Goal: Communication & Community: Ask a question

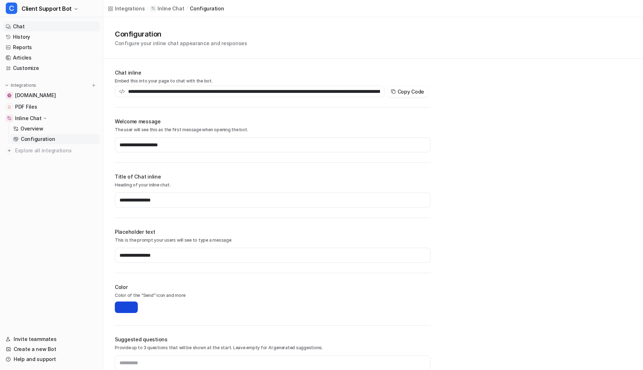
click at [22, 27] on link "Chat" at bounding box center [51, 27] width 97 height 10
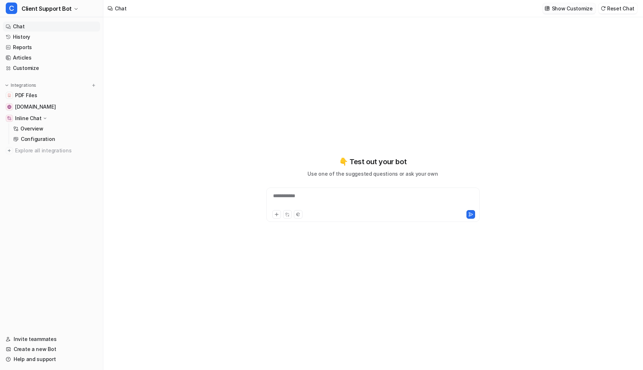
click at [567, 9] on p "Show Customize" at bounding box center [572, 9] width 41 height 8
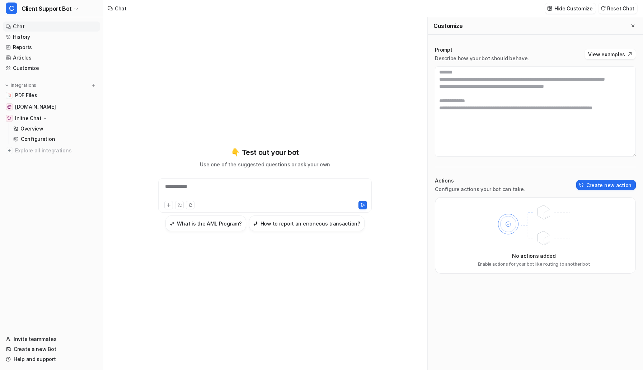
scroll to position [559, 0]
click at [589, 180] on button "Create new action" at bounding box center [606, 185] width 60 height 10
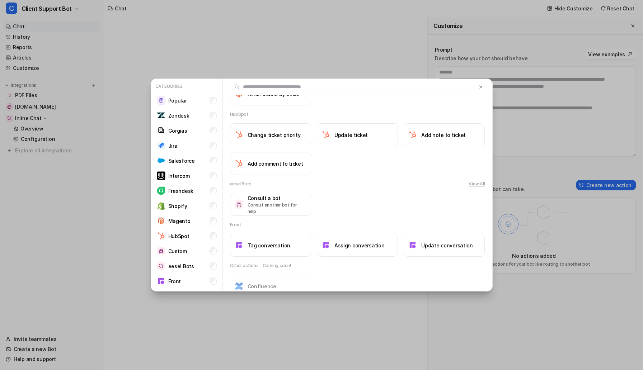
scroll to position [574, 0]
click at [416, 250] on img at bounding box center [412, 246] width 9 height 9
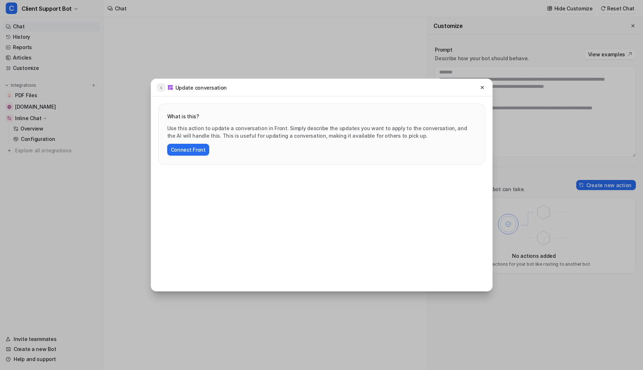
click at [162, 86] on icon at bounding box center [161, 87] width 5 height 5
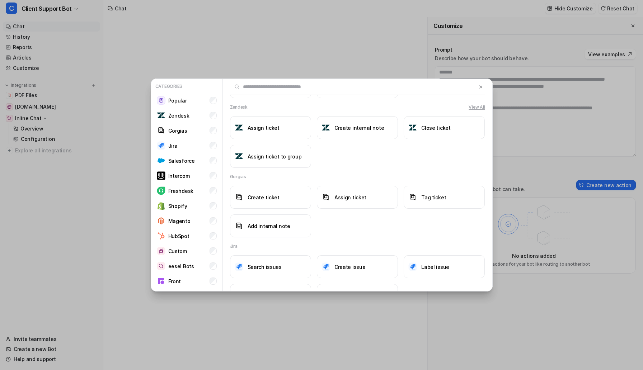
scroll to position [0, 0]
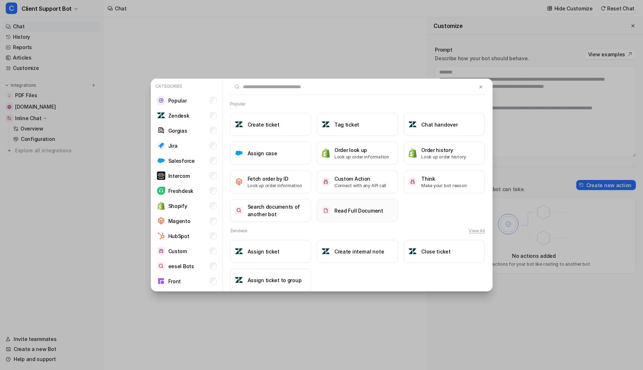
click at [366, 211] on h3 "Read Full Document" at bounding box center [358, 211] width 49 height 8
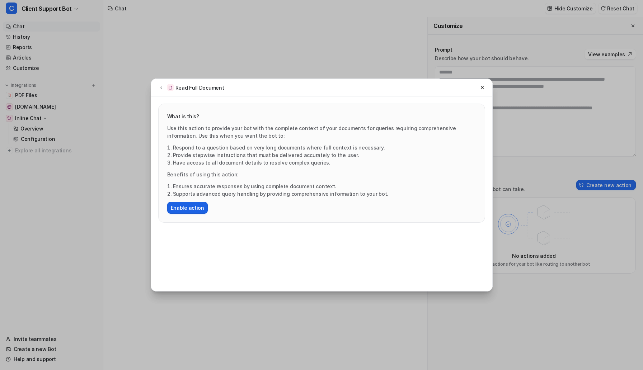
click at [179, 210] on button "Enable action" at bounding box center [187, 208] width 41 height 12
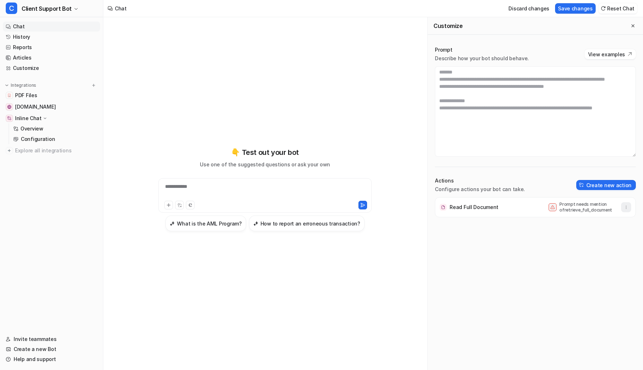
click at [624, 208] on icon "button" at bounding box center [625, 207] width 5 height 5
click at [615, 259] on div "Read Full Document Prompt needs mention of retrieve_full_document Delete" at bounding box center [535, 283] width 201 height 173
click at [239, 191] on div "**********" at bounding box center [265, 191] width 210 height 16
click at [180, 204] on icon at bounding box center [179, 205] width 5 height 5
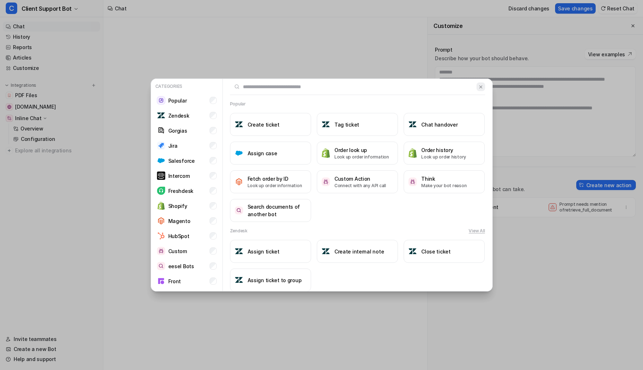
click at [479, 87] on img at bounding box center [480, 86] width 5 height 5
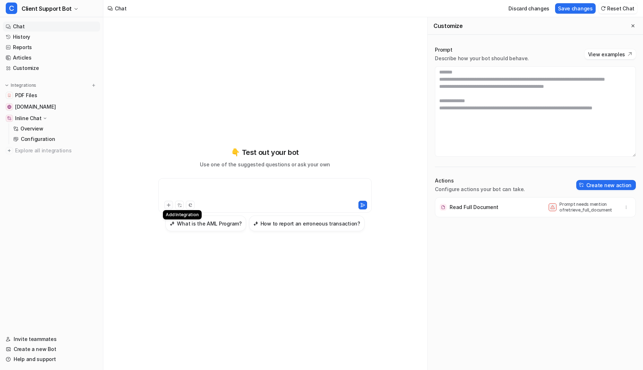
click at [168, 202] on button at bounding box center [168, 205] width 9 height 9
click at [566, 5] on button "Save changes" at bounding box center [575, 8] width 41 height 10
click at [258, 187] on div "**********" at bounding box center [265, 191] width 210 height 16
click at [286, 192] on div at bounding box center [265, 191] width 210 height 16
click at [167, 205] on icon at bounding box center [168, 205] width 3 height 3
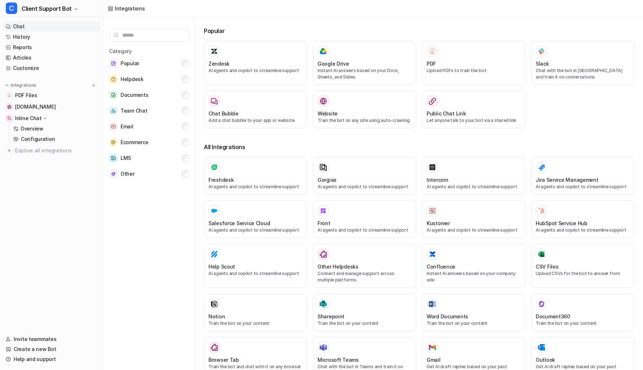
click at [35, 27] on link "Chat" at bounding box center [51, 27] width 97 height 10
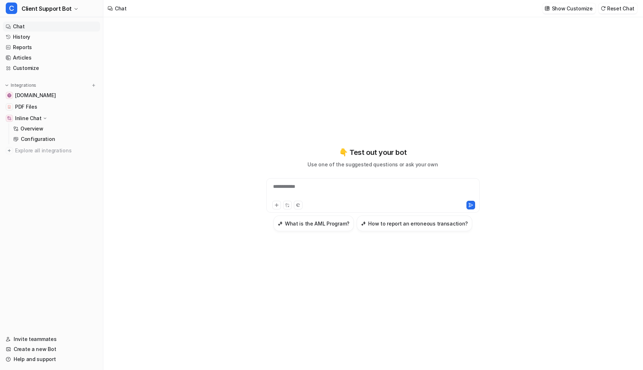
click at [322, 191] on div "**********" at bounding box center [373, 191] width 210 height 16
click at [287, 206] on icon at bounding box center [287, 205] width 5 height 5
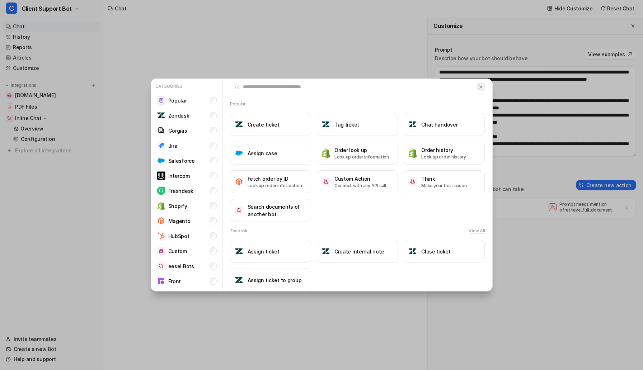
click at [478, 89] on img at bounding box center [480, 86] width 5 height 5
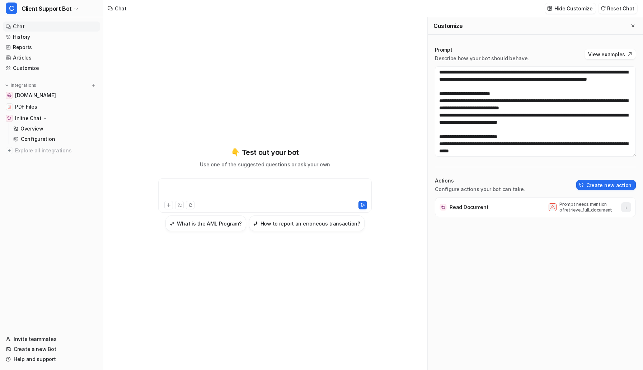
click at [624, 211] on button "button" at bounding box center [626, 207] width 10 height 10
click at [606, 224] on button "Delete" at bounding box center [590, 223] width 77 height 13
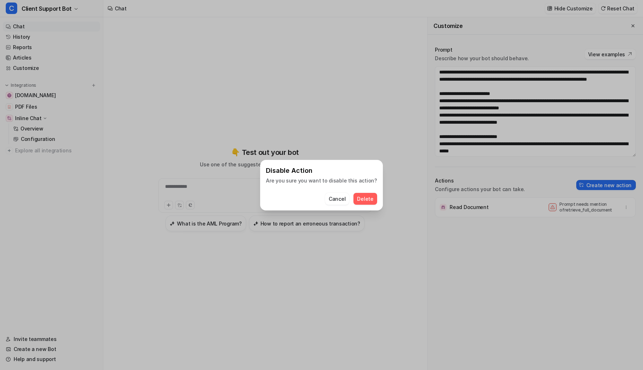
click at [359, 199] on span "Delete" at bounding box center [365, 199] width 16 height 8
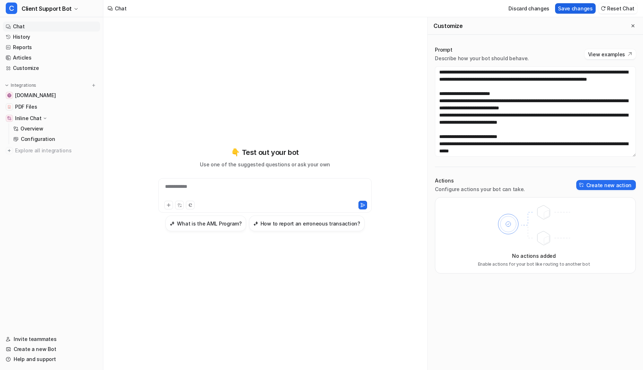
click at [569, 5] on button "Save changes" at bounding box center [575, 8] width 41 height 10
click at [20, 358] on link "Help and support" at bounding box center [51, 359] width 97 height 10
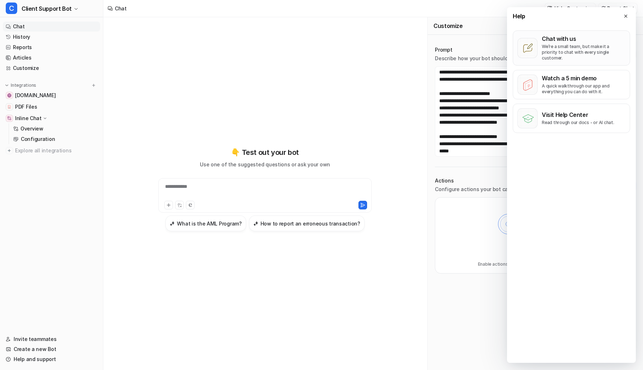
click at [552, 42] on div "Chat with us We’re a small team, but make it a priority to chat with every sing…" at bounding box center [583, 48] width 84 height 26
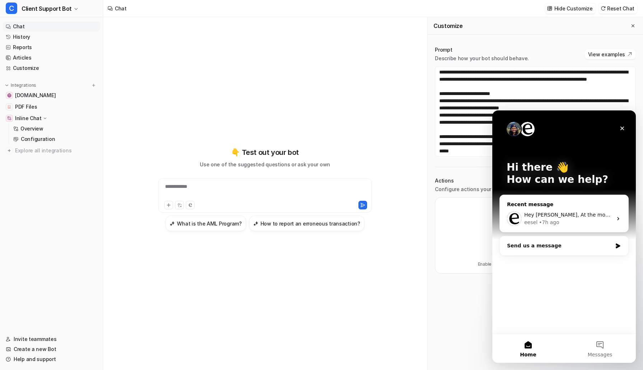
click at [566, 220] on div "eesel • 7h ago" at bounding box center [568, 223] width 88 height 8
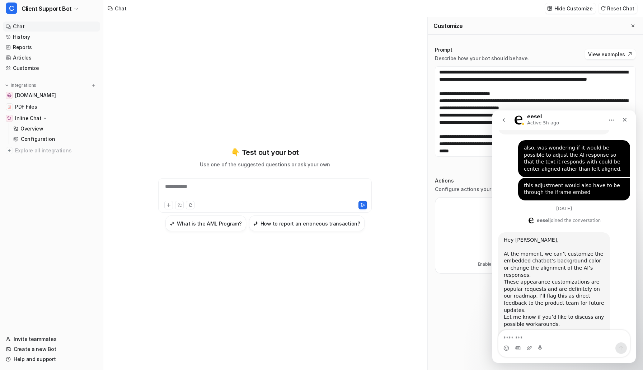
scroll to position [148, 0]
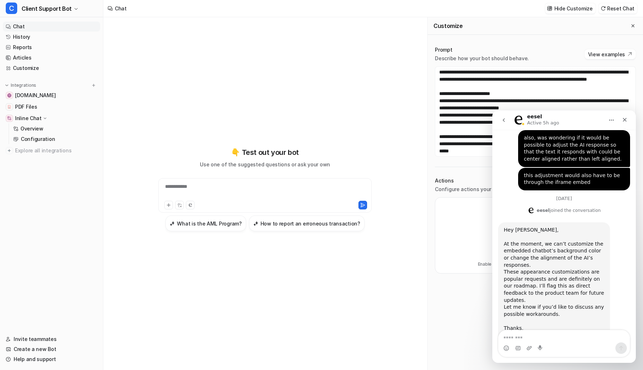
click at [543, 346] on div "Intercom messenger" at bounding box center [563, 347] width 131 height 11
click at [541, 341] on textarea "Message…" at bounding box center [563, 336] width 131 height 12
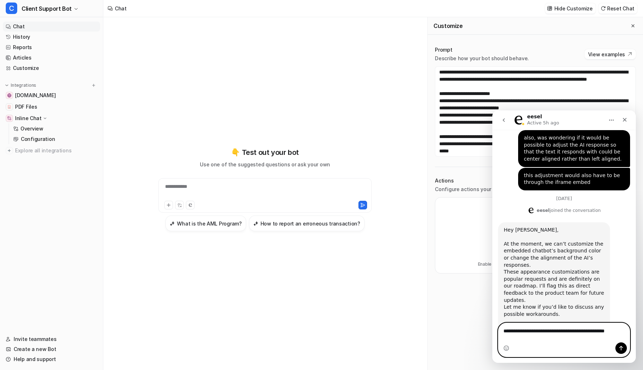
scroll to position [155, 0]
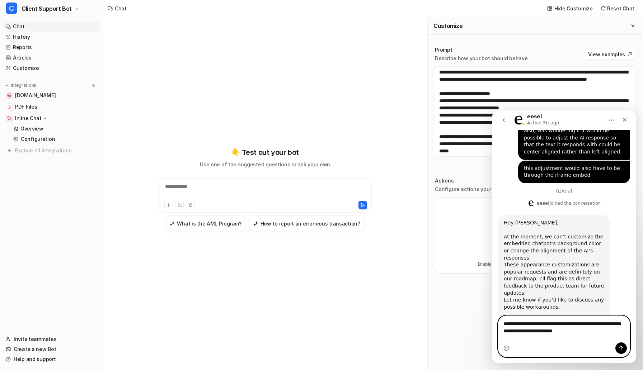
type textarea "**********"
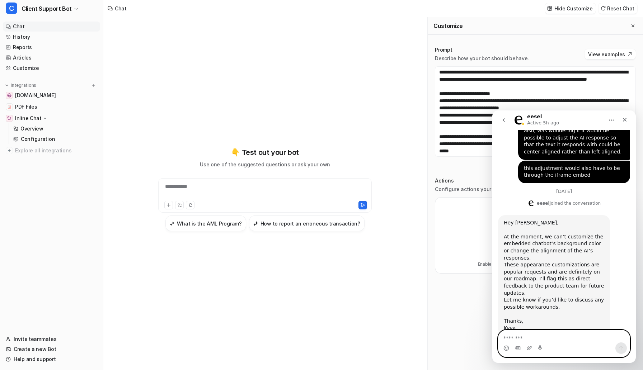
scroll to position [183, 0]
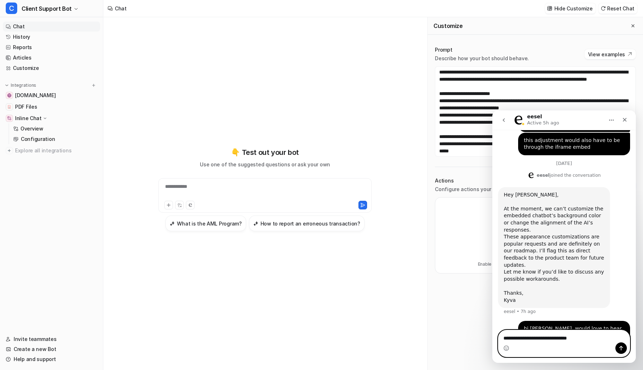
type textarea "**********"
drag, startPoint x: 596, startPoint y: 340, endPoint x: 493, endPoint y: 340, distance: 103.3
click at [493, 340] on div "**********" at bounding box center [563, 343] width 143 height 27
click at [623, 117] on icon "Close" at bounding box center [624, 120] width 6 height 6
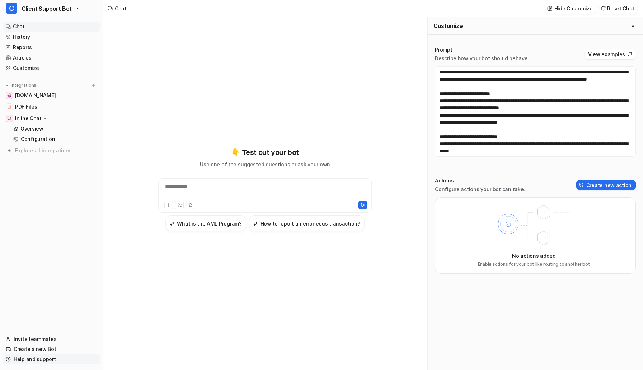
click at [37, 358] on link "Help and support" at bounding box center [51, 359] width 97 height 10
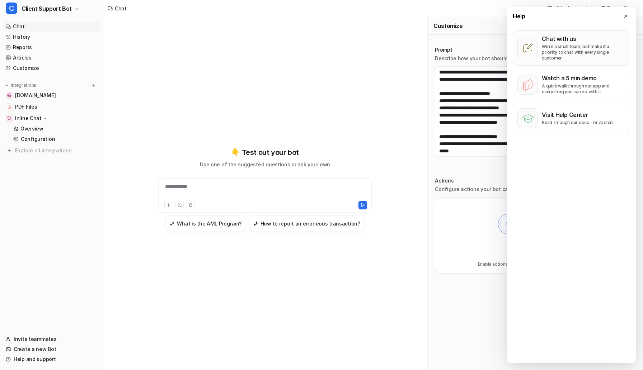
click at [593, 47] on p "We’re a small team, but make it a priority to chat with every single customer." at bounding box center [583, 52] width 84 height 17
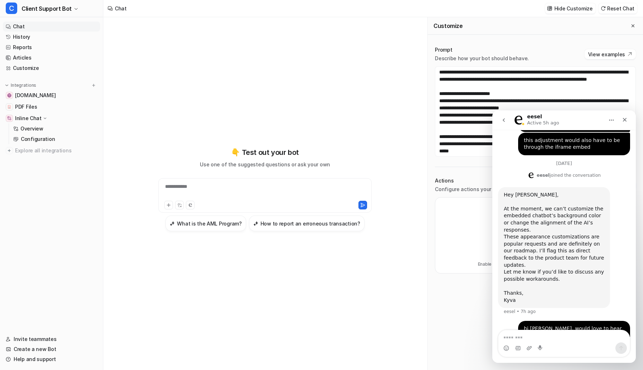
click at [533, 335] on textarea "Message…" at bounding box center [563, 336] width 131 height 12
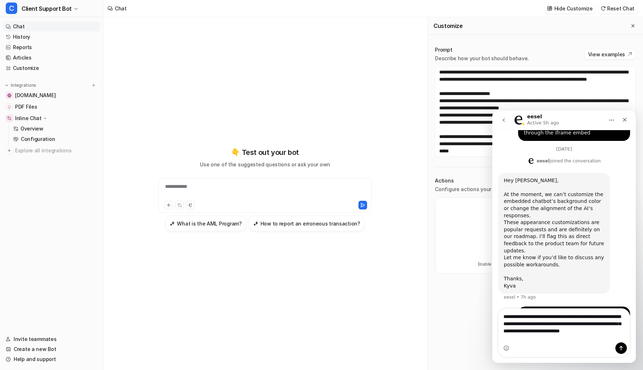
scroll to position [204, 0]
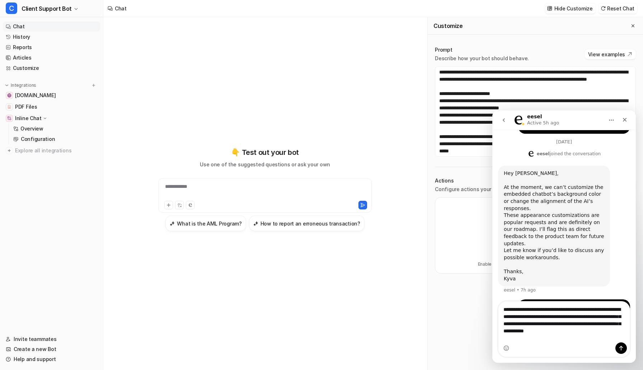
type textarea "**********"
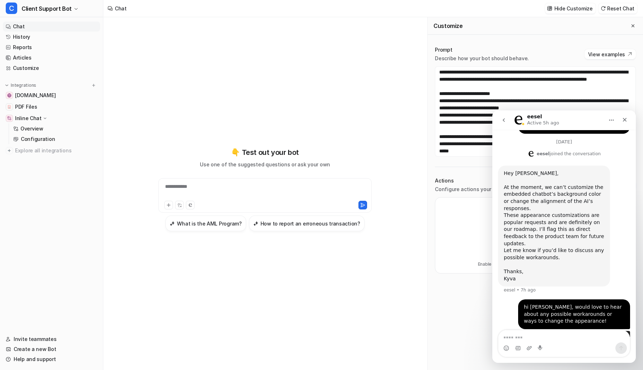
scroll to position [227, 0]
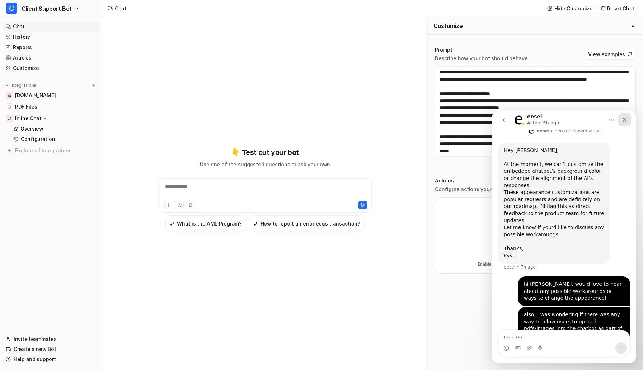
click at [623, 120] on icon "Close" at bounding box center [624, 120] width 6 height 6
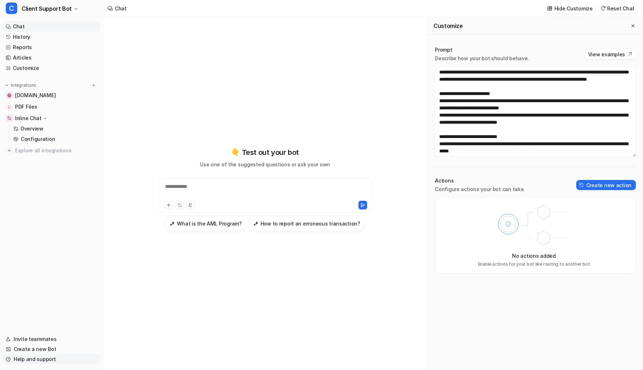
click at [32, 361] on link "Help and support" at bounding box center [51, 359] width 97 height 10
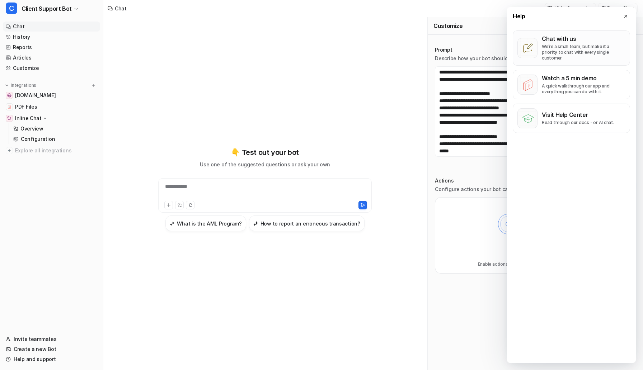
click at [570, 42] on p "Chat with us" at bounding box center [583, 38] width 84 height 7
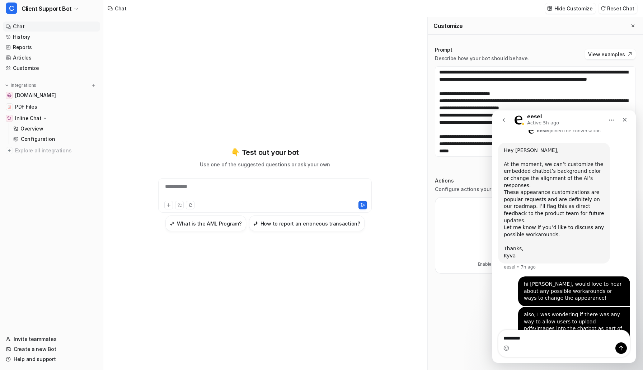
type textarea "**********"
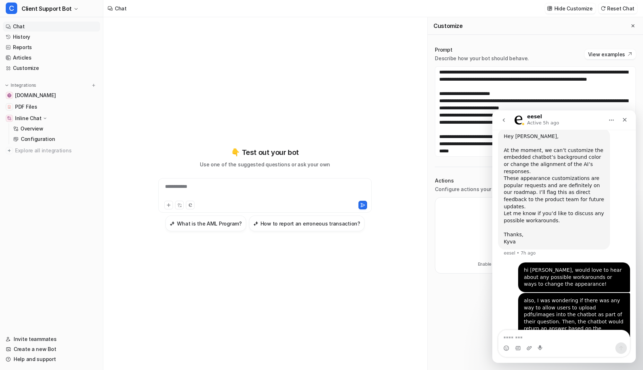
scroll to position [244, 0]
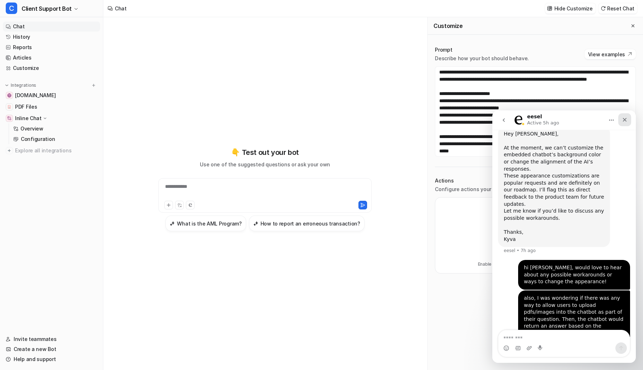
click at [622, 120] on icon "Close" at bounding box center [624, 120] width 6 height 6
